Goal: Check status: Check status

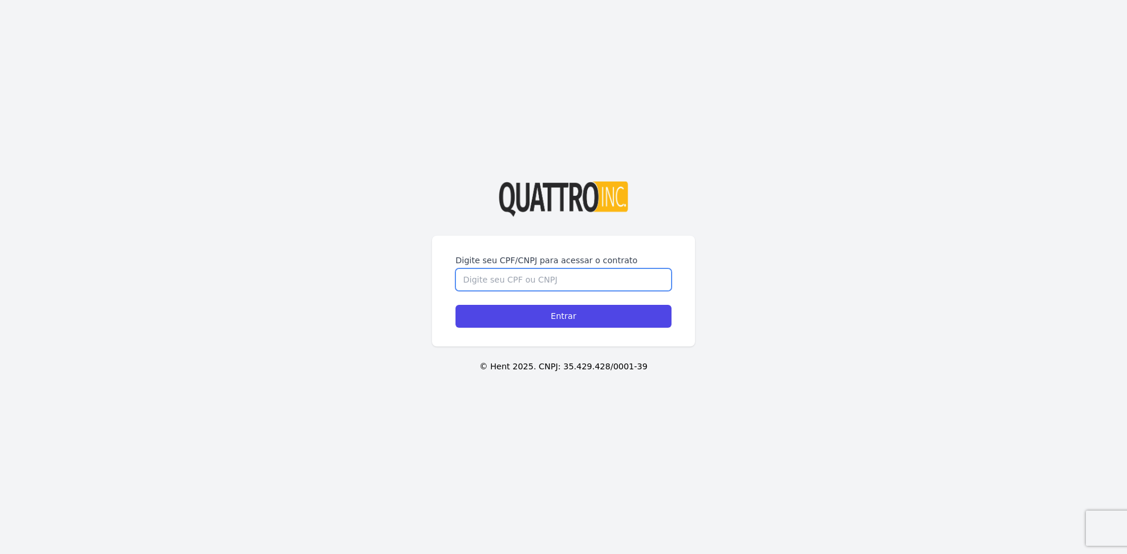
click at [509, 275] on input "Digite seu CPF/CNPJ para acessar o contrato" at bounding box center [563, 280] width 216 height 22
type input "09916299900"
click at [455, 305] on input "Entrar" at bounding box center [563, 316] width 216 height 23
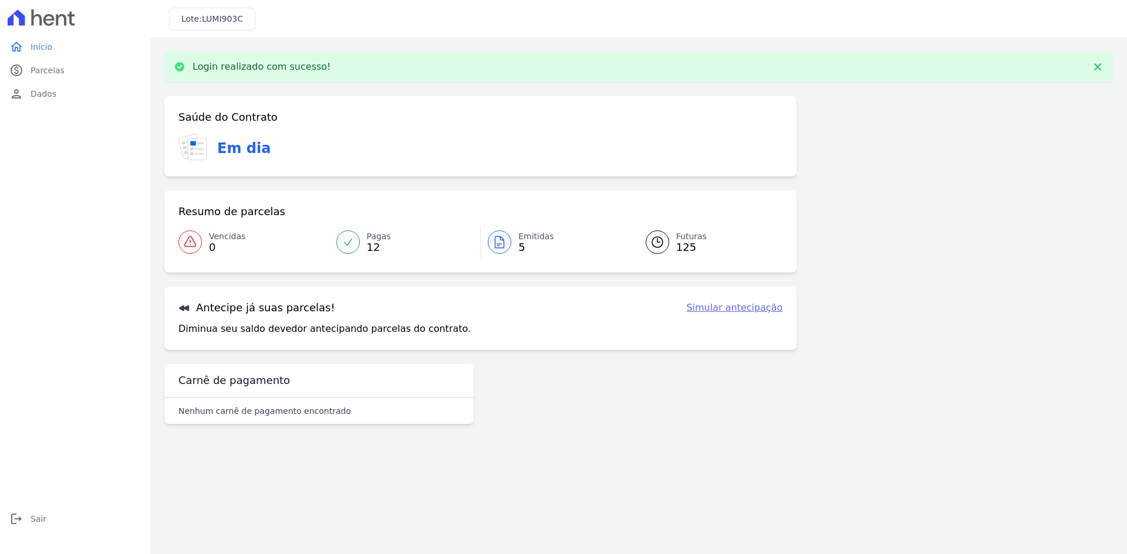
click at [520, 251] on span "5" at bounding box center [536, 247] width 36 height 9
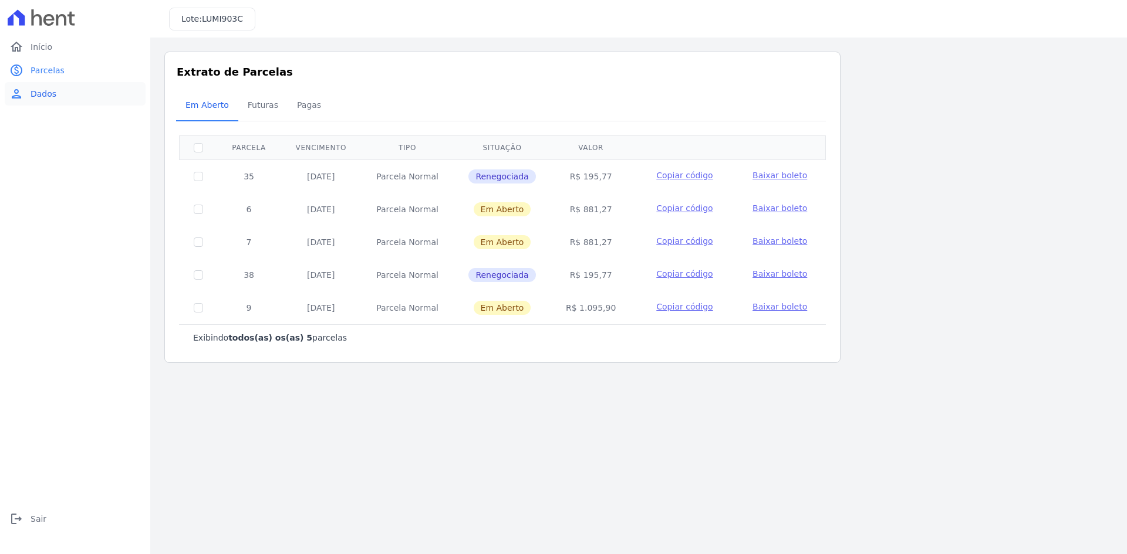
click at [63, 84] on link "person Dados" at bounding box center [75, 93] width 141 height 23
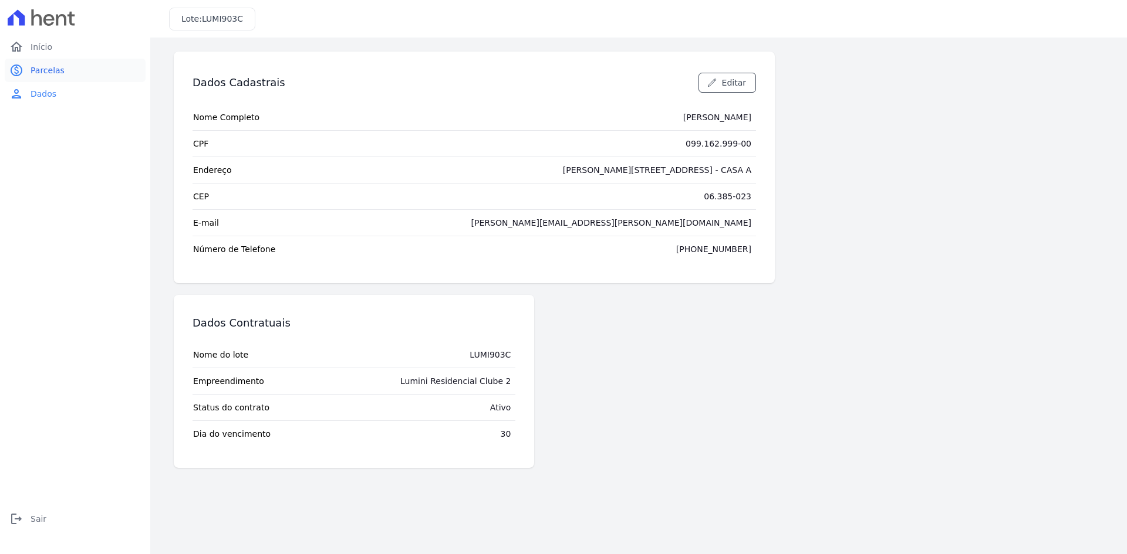
click at [74, 64] on link "paid Parcelas" at bounding box center [75, 70] width 141 height 23
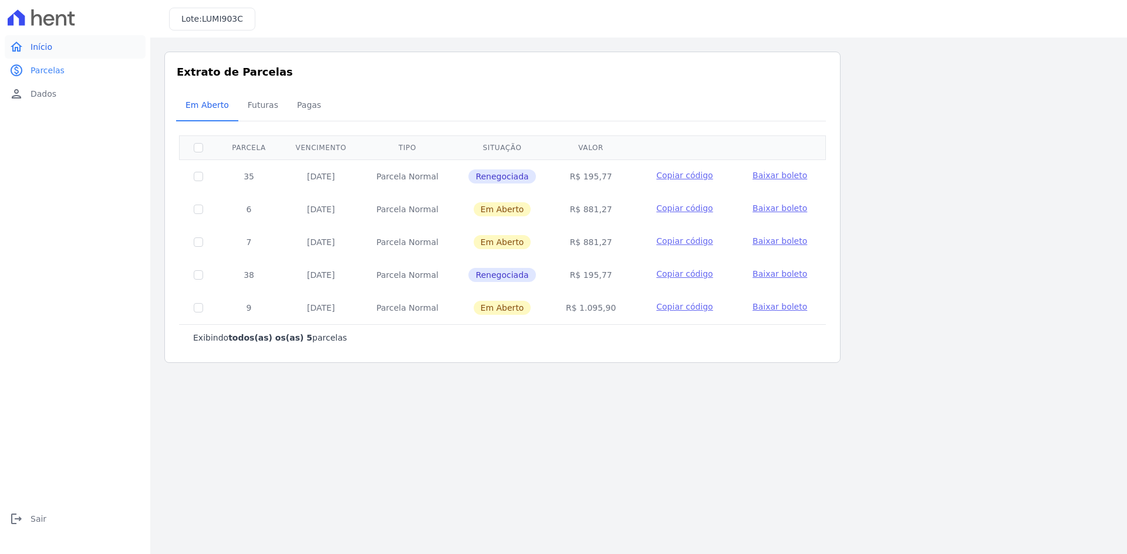
click at [69, 48] on link "home Início" at bounding box center [75, 46] width 141 height 23
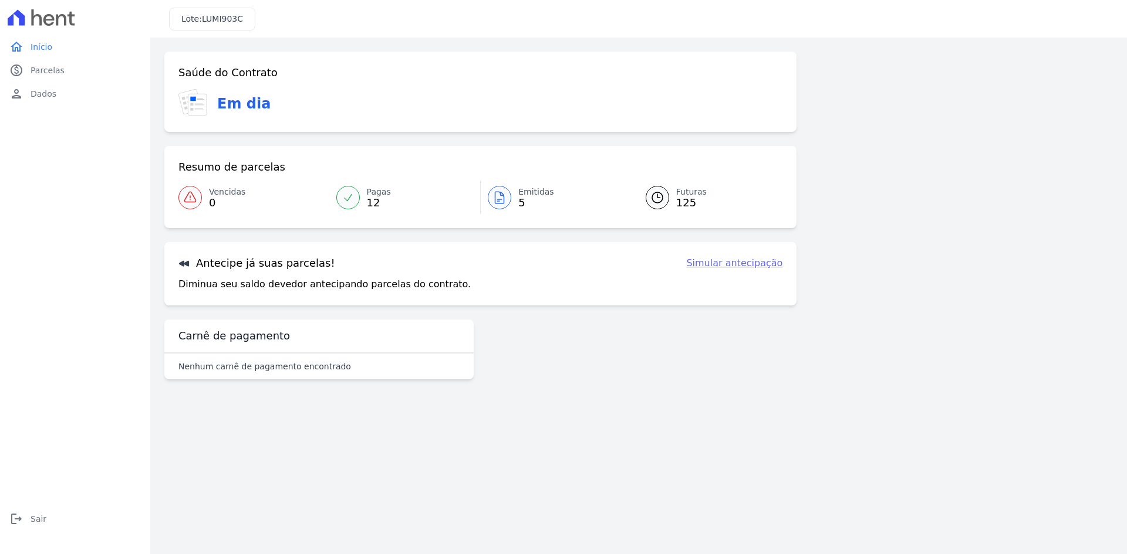
click at [367, 198] on span "12" at bounding box center [379, 202] width 24 height 9
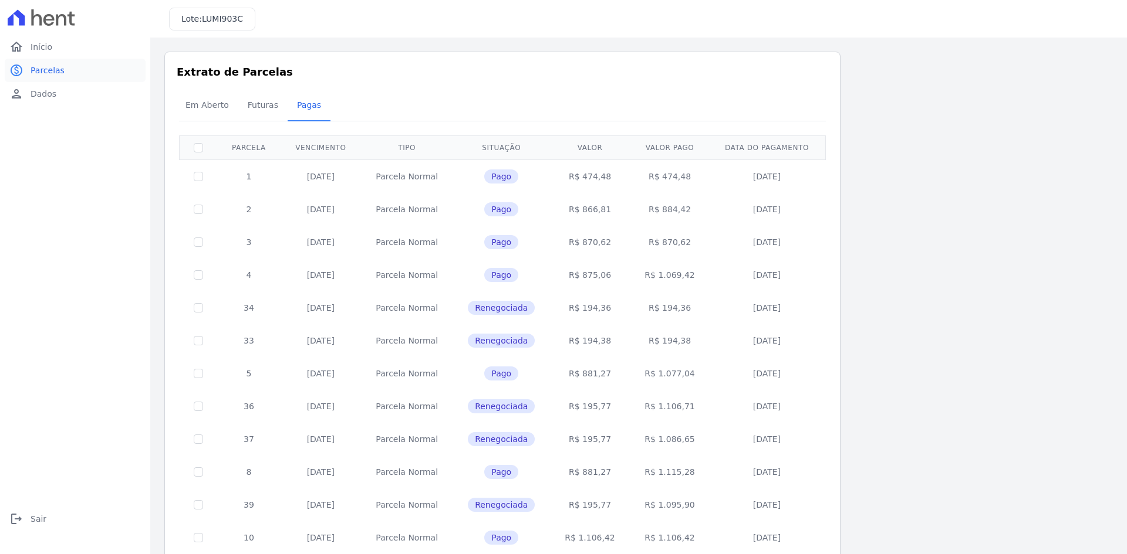
click at [53, 70] on span "Parcelas" at bounding box center [48, 71] width 34 height 12
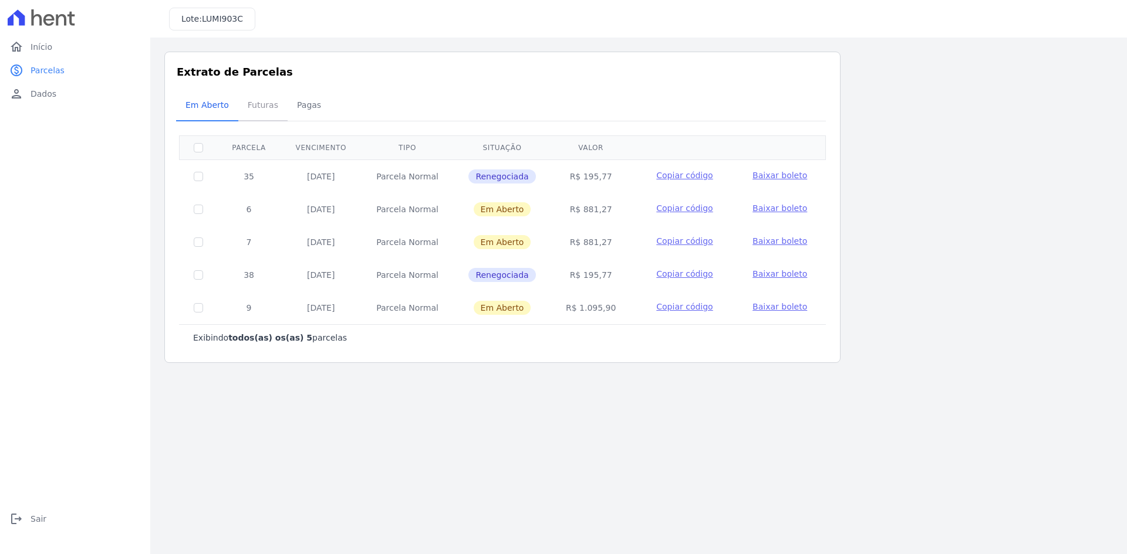
click at [270, 109] on span "Futuras" at bounding box center [263, 104] width 45 height 23
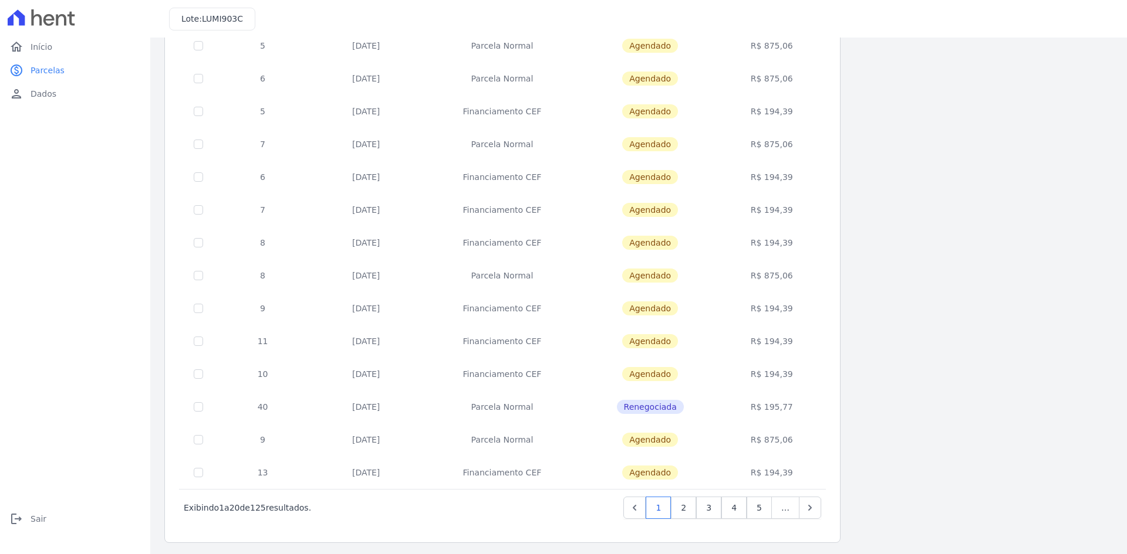
scroll to position [331, 0]
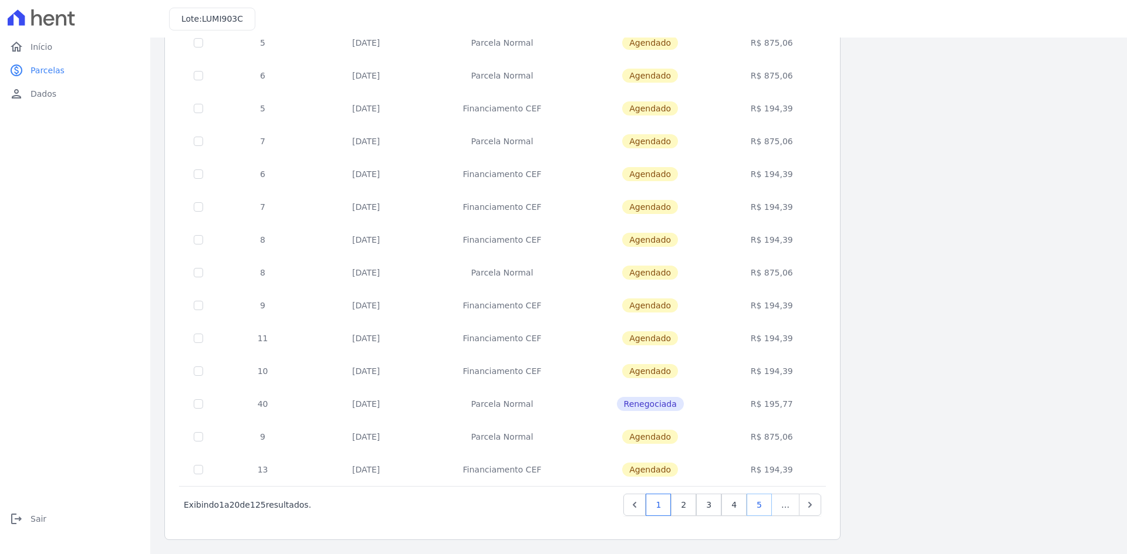
click at [756, 508] on link "5" at bounding box center [758, 505] width 25 height 22
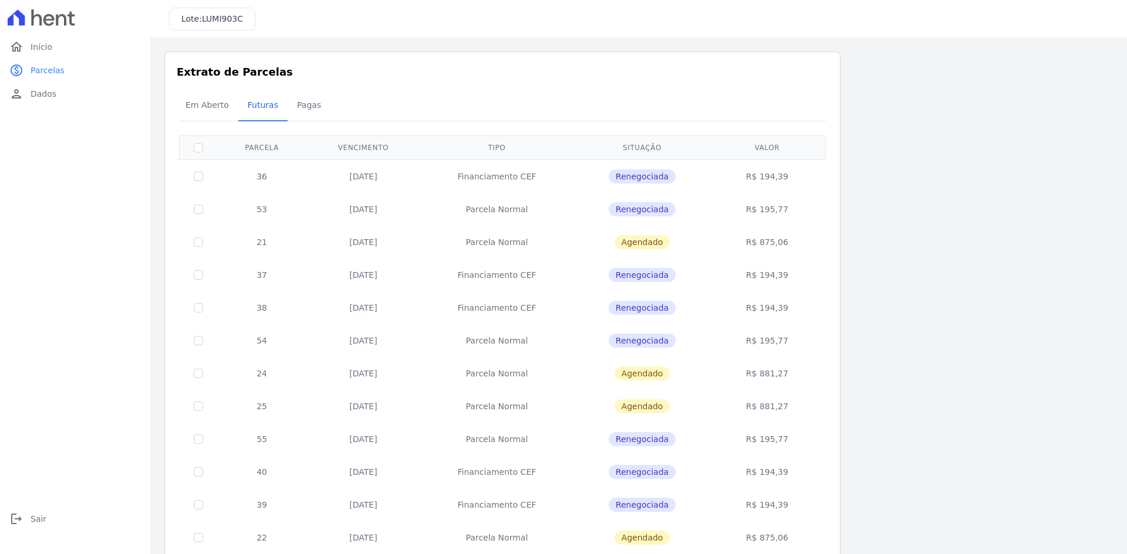
scroll to position [331, 0]
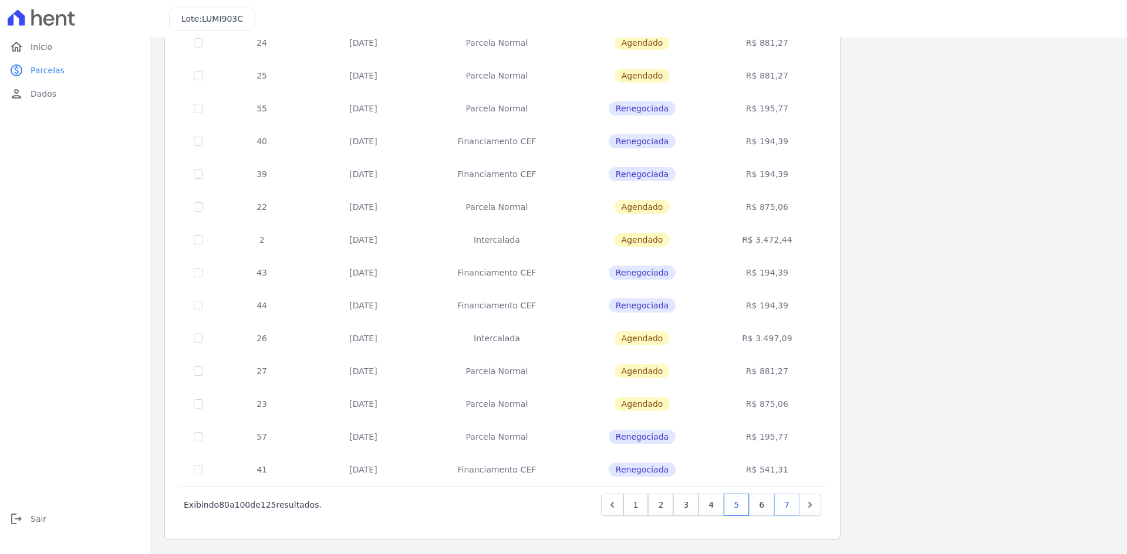
click at [787, 503] on link "7" at bounding box center [786, 505] width 25 height 22
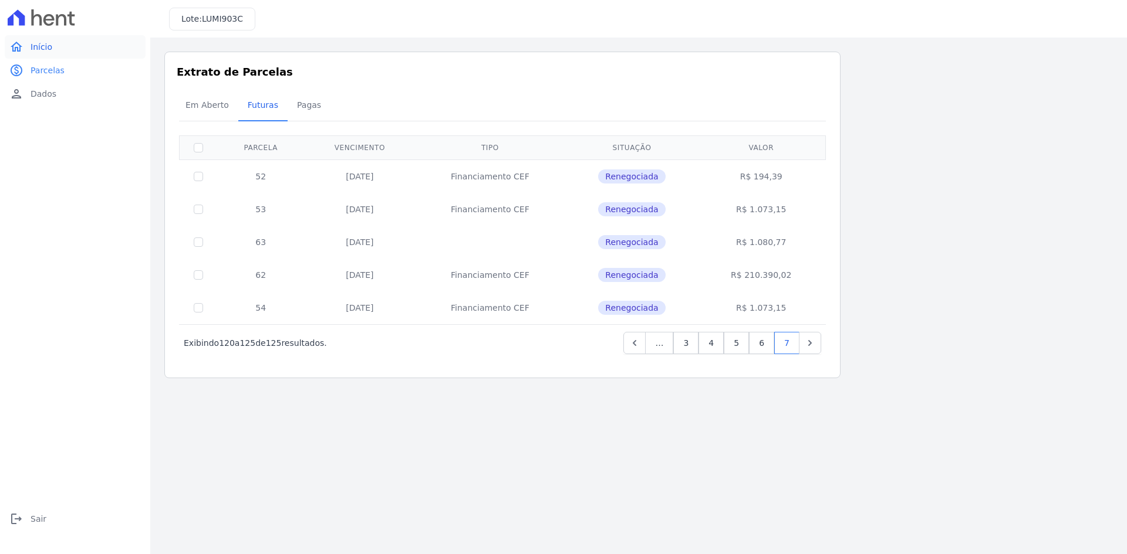
click at [50, 46] on span "Início" at bounding box center [42, 47] width 22 height 12
